Goal: Navigation & Orientation: Find specific page/section

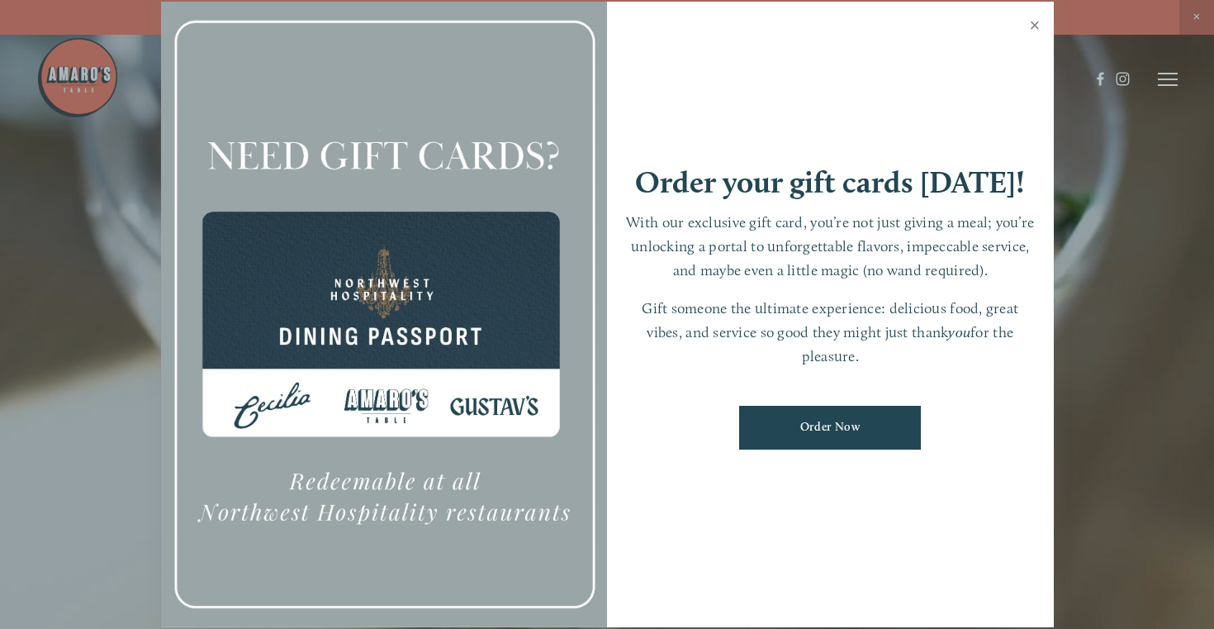
click at [1034, 26] on link "Close" at bounding box center [1035, 27] width 32 height 46
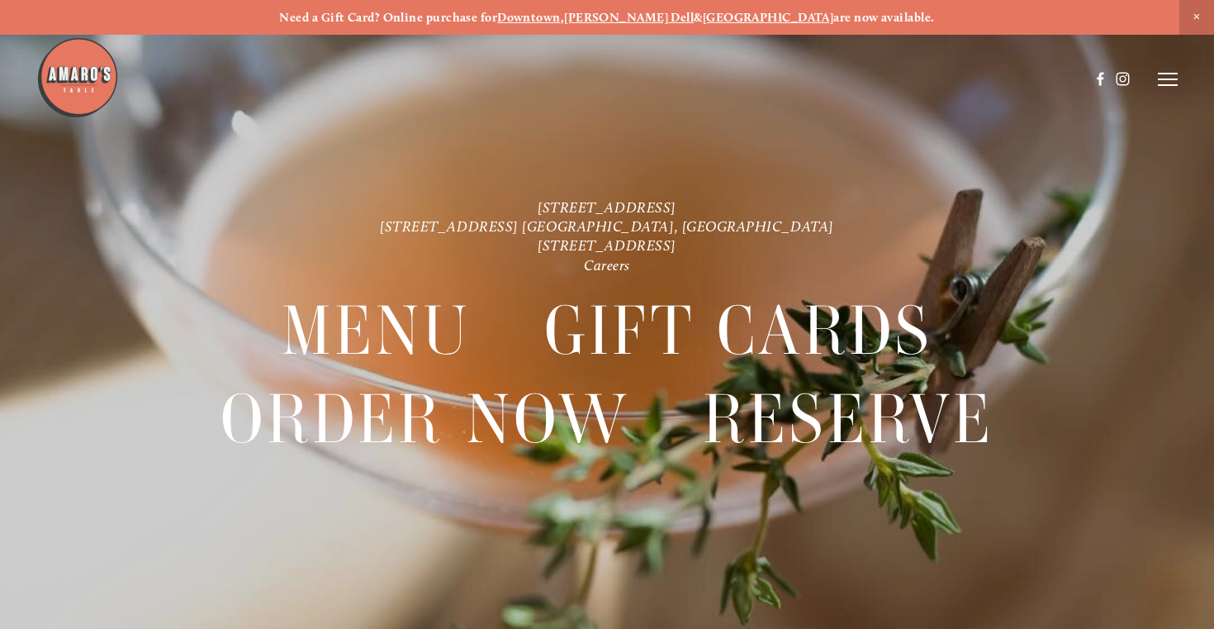
click at [1199, 13] on span "Close Announcement" at bounding box center [1197, 17] width 35 height 35
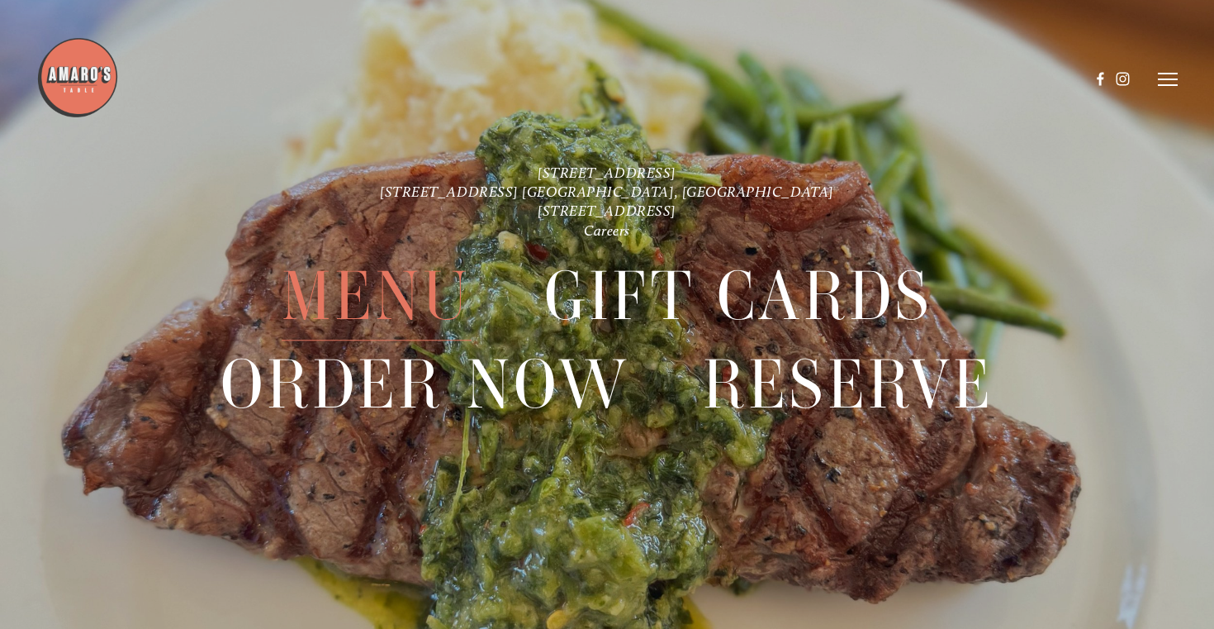
click at [420, 297] on span "Menu" at bounding box center [377, 296] width 190 height 88
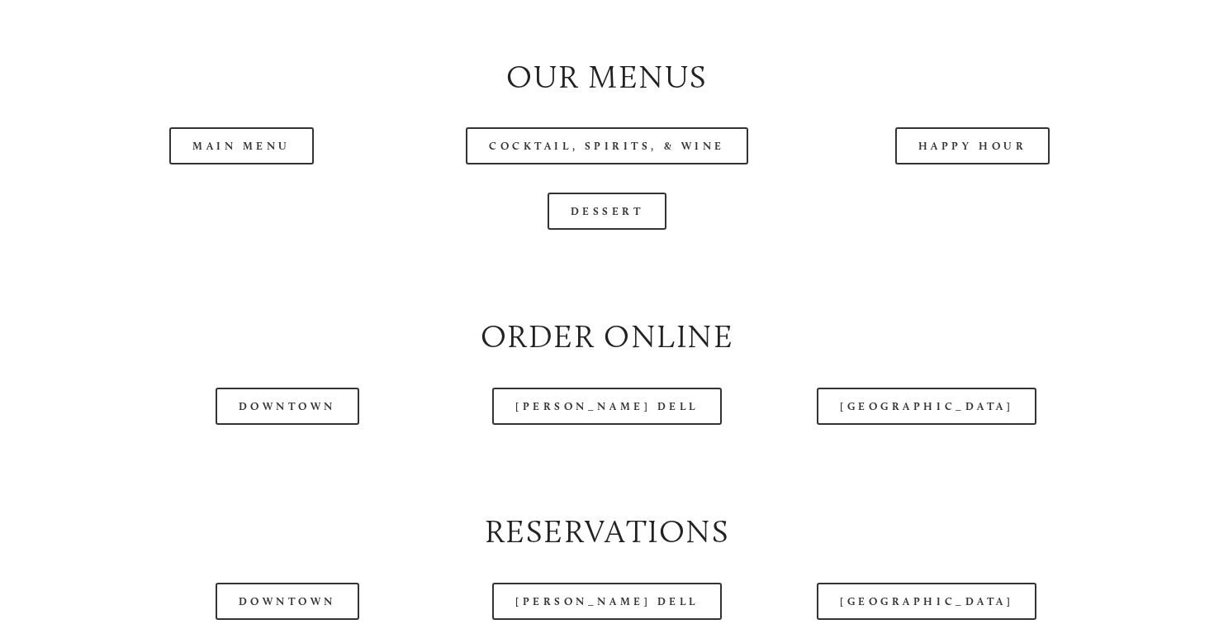
scroll to position [1635, 0]
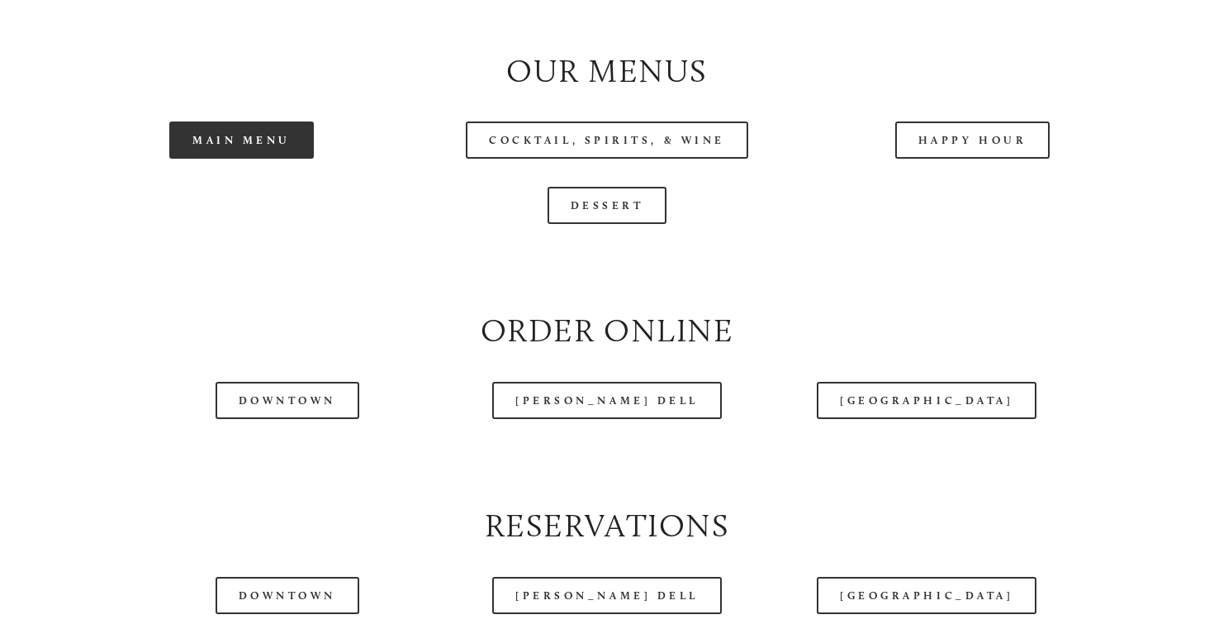
click at [221, 159] on link "Main Menu" at bounding box center [241, 139] width 145 height 37
